Goal: Information Seeking & Learning: Learn about a topic

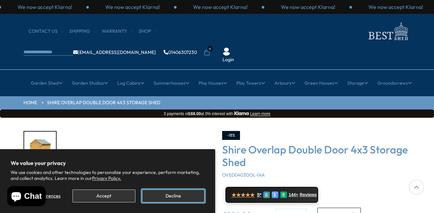
click at [168, 192] on button "Decline" at bounding box center [173, 196] width 63 height 13
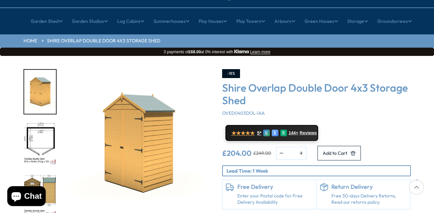
scroll to position [66, 0]
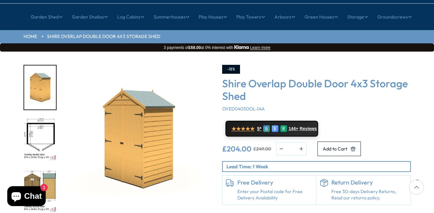
click at [34, 118] on img "2 / 8" at bounding box center [40, 140] width 32 height 44
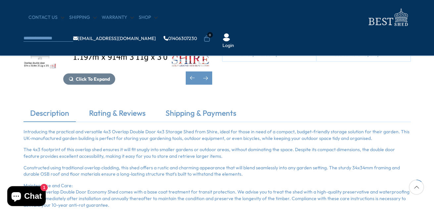
scroll to position [166, 0]
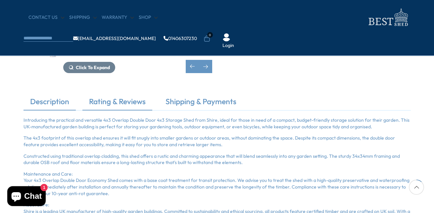
click at [98, 104] on link "Rating & Reviews" at bounding box center [117, 103] width 70 height 14
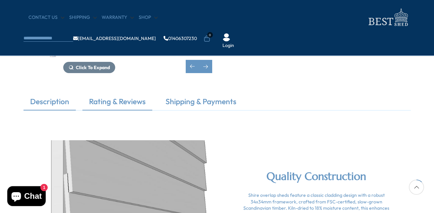
click at [48, 99] on link "Description" at bounding box center [50, 103] width 52 height 14
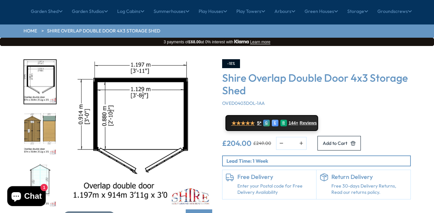
scroll to position [0, 0]
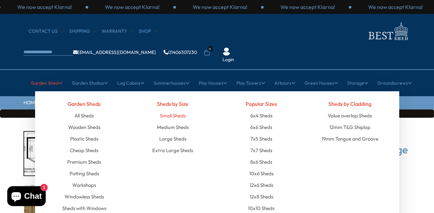
click at [178, 110] on link "Small Sheds" at bounding box center [173, 116] width 26 height 12
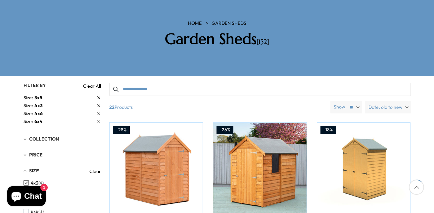
scroll to position [161, 0]
click at [72, 210] on li "7x5 (14)" at bounding box center [61, 215] width 74 height 10
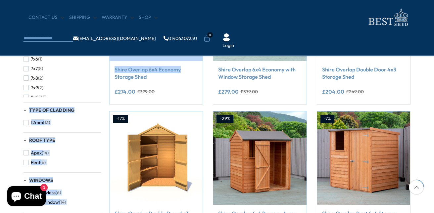
scroll to position [194, 0]
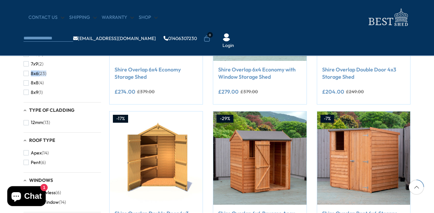
drag, startPoint x: 98, startPoint y: 66, endPoint x: 98, endPoint y: 62, distance: 3.6
click at [98, 62] on div "10x10 (5) 10x15 (3) 10x20 (3) 10x6 (13) 10x7 (1) 10x8 (8) 10x9 (1) 12x10 (1) 12…" at bounding box center [63, 61] width 78 height 73
click at [25, 63] on span "button" at bounding box center [26, 63] width 5 height 5
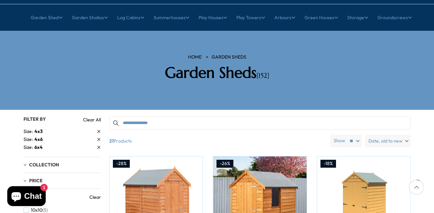
scroll to position [66, 0]
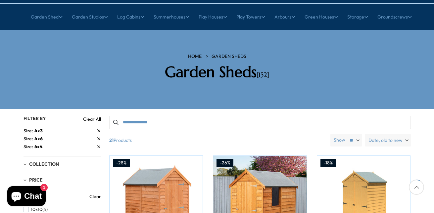
click at [97, 137] on icon at bounding box center [99, 139] width 4 height 4
click at [98, 137] on icon at bounding box center [98, 138] width 3 height 3
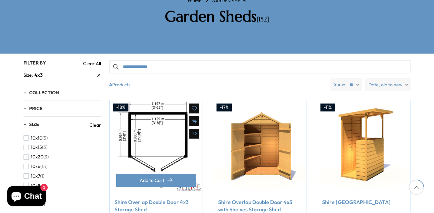
scroll to position [133, 0]
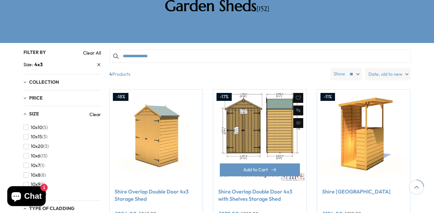
click at [254, 124] on img at bounding box center [259, 136] width 93 height 93
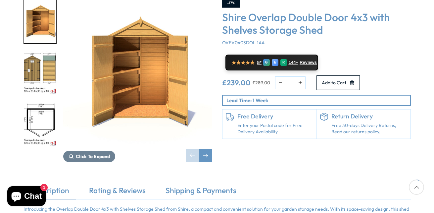
scroll to position [99, 0]
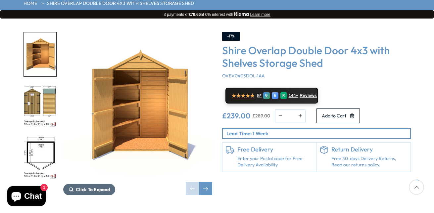
click at [90, 187] on span "Click To Expand" at bounding box center [93, 190] width 34 height 6
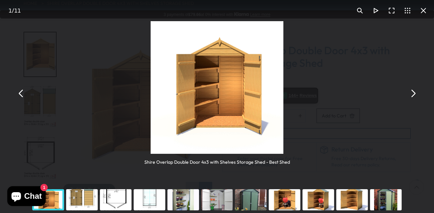
click at [210, 106] on img "You can close this modal content with the ESC key" at bounding box center [217, 87] width 133 height 133
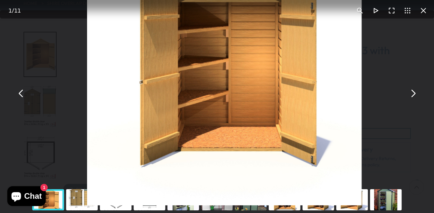
click at [210, 106] on img "You can close this modal content with the ESC key" at bounding box center [224, 68] width 275 height 275
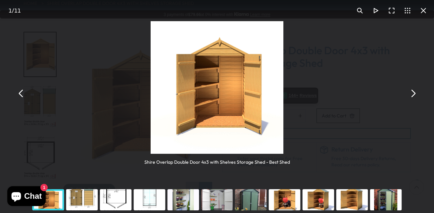
click at [18, 92] on button "You can close this modal content with the ESC key" at bounding box center [21, 93] width 16 height 16
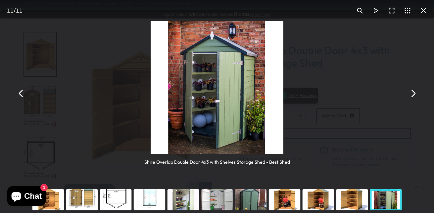
click at [255, 198] on div "You can close this modal content with the ESC key" at bounding box center [251, 200] width 34 height 27
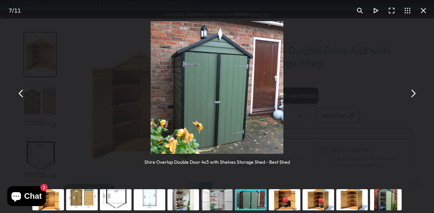
click at [414, 90] on button "You can close this modal content with the ESC key" at bounding box center [413, 93] width 16 height 16
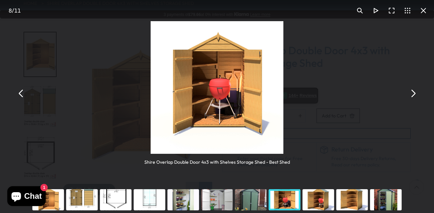
click at [414, 90] on button "You can close this modal content with the ESC key" at bounding box center [413, 93] width 16 height 16
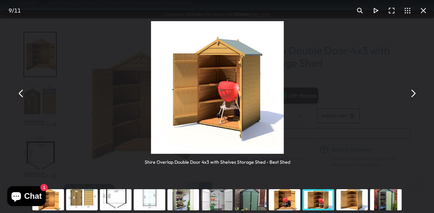
click at [414, 90] on button "You can close this modal content with the ESC key" at bounding box center [413, 93] width 16 height 16
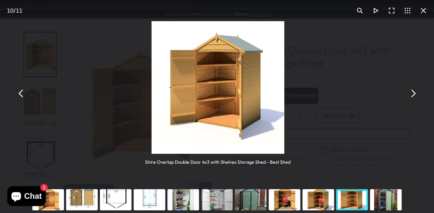
click at [414, 90] on button "You can close this modal content with the ESC key" at bounding box center [413, 93] width 16 height 16
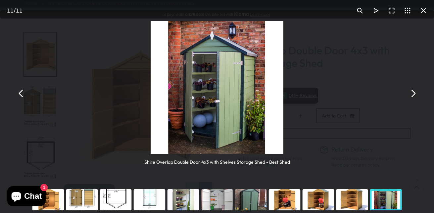
click at [414, 90] on button "You can close this modal content with the ESC key" at bounding box center [413, 93] width 16 height 16
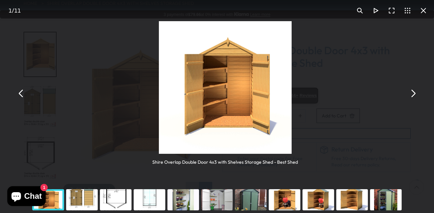
click at [414, 90] on button "You can close this modal content with the ESC key" at bounding box center [413, 93] width 16 height 16
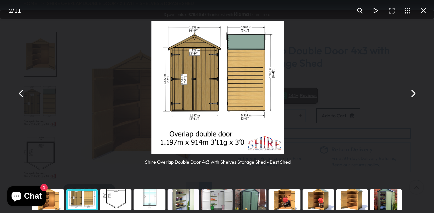
click at [414, 90] on button "You can close this modal content with the ESC key" at bounding box center [413, 93] width 16 height 16
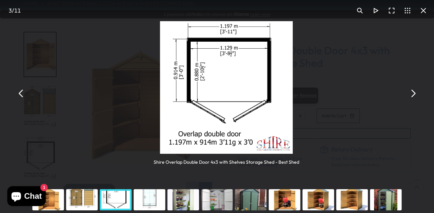
click at [414, 90] on button "You can close this modal content with the ESC key" at bounding box center [413, 93] width 16 height 16
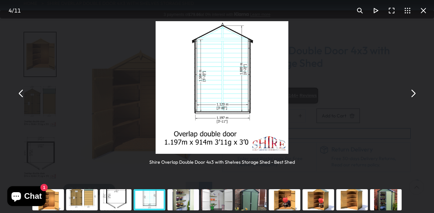
click at [414, 90] on button "You can close this modal content with the ESC key" at bounding box center [413, 93] width 16 height 16
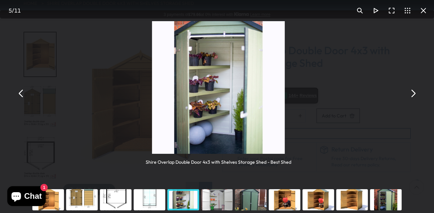
click at [414, 90] on button "You can close this modal content with the ESC key" at bounding box center [413, 93] width 16 height 16
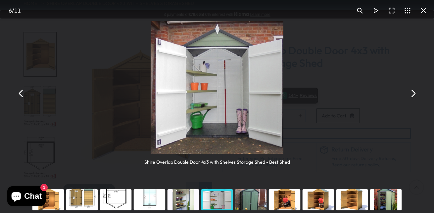
click at [414, 90] on button "You can close this modal content with the ESC key" at bounding box center [413, 93] width 16 height 16
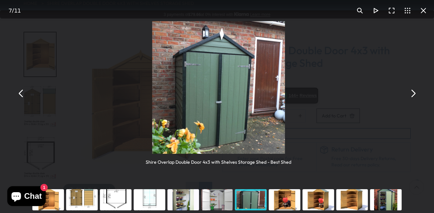
click at [414, 90] on button "You can close this modal content with the ESC key" at bounding box center [413, 93] width 16 height 16
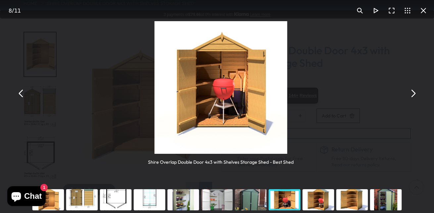
click at [414, 90] on button "You can close this modal content with the ESC key" at bounding box center [413, 93] width 16 height 16
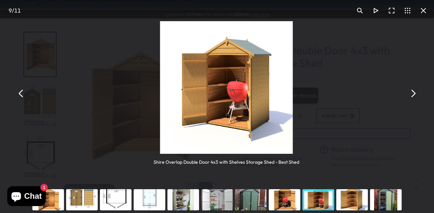
click at [414, 90] on button "You can close this modal content with the ESC key" at bounding box center [413, 93] width 16 height 16
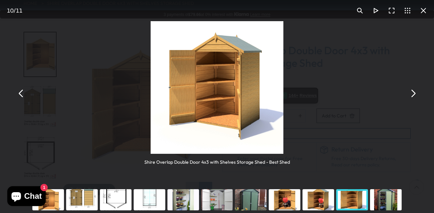
click at [423, 10] on button "You can close this modal content with the ESC key" at bounding box center [424, 11] width 16 height 16
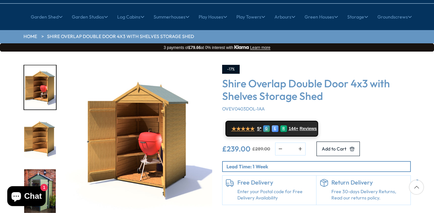
scroll to position [99, 0]
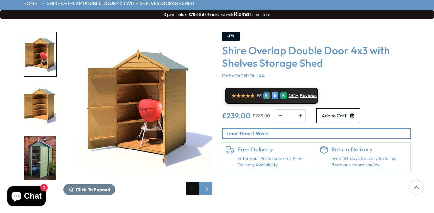
click at [191, 182] on div "Previous slide" at bounding box center [192, 188] width 13 height 13
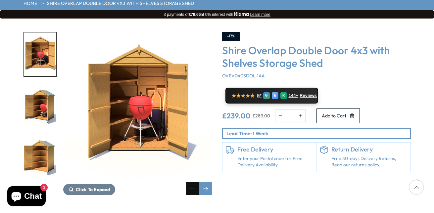
click at [192, 182] on div "Previous slide" at bounding box center [192, 188] width 13 height 13
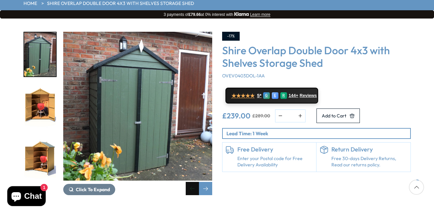
click at [193, 182] on div "Previous slide" at bounding box center [192, 188] width 13 height 13
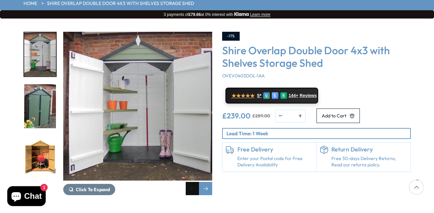
click at [193, 182] on div "Previous slide" at bounding box center [192, 188] width 13 height 13
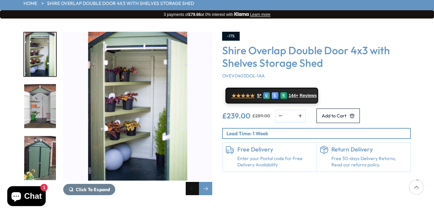
click at [193, 182] on div "Previous slide" at bounding box center [192, 188] width 13 height 13
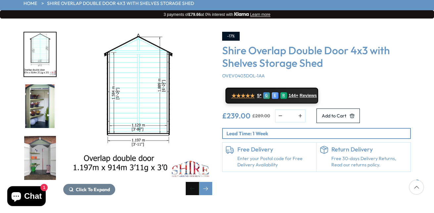
click at [193, 182] on div "Previous slide" at bounding box center [192, 188] width 13 height 13
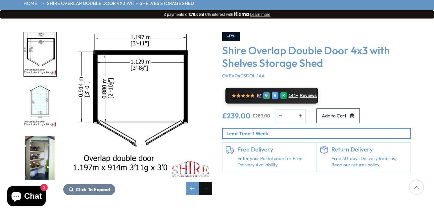
click at [205, 182] on div "Next slide" at bounding box center [205, 188] width 13 height 13
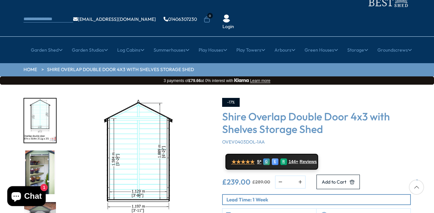
scroll to position [66, 0]
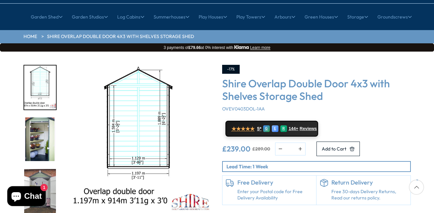
click at [28, 73] on img "4 / 11" at bounding box center [40, 88] width 32 height 44
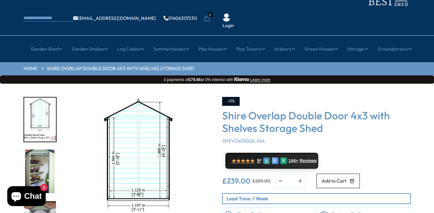
scroll to position [0, 0]
